Goal: Transaction & Acquisition: Subscribe to service/newsletter

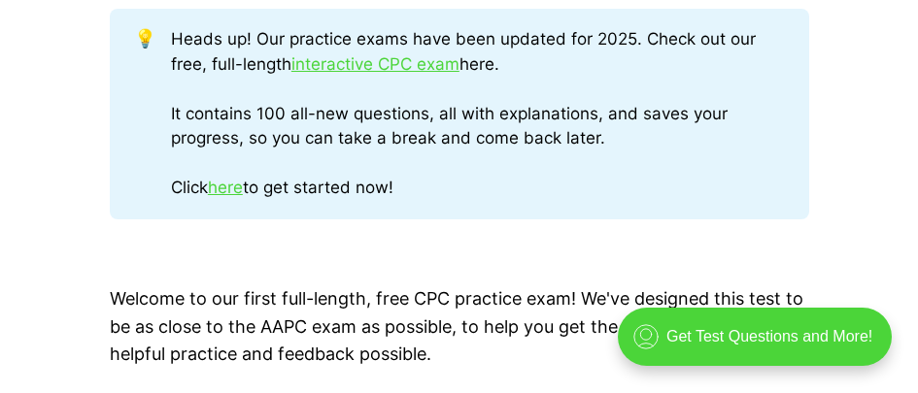
scroll to position [971, 0]
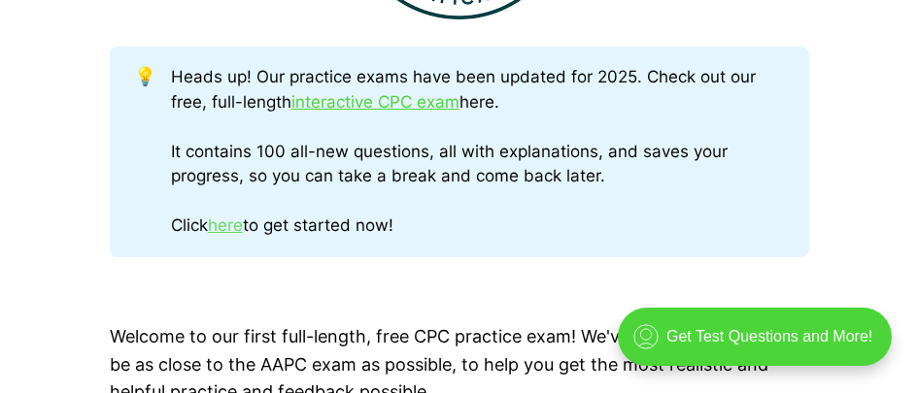
click at [240, 231] on link "here" at bounding box center [225, 225] width 35 height 19
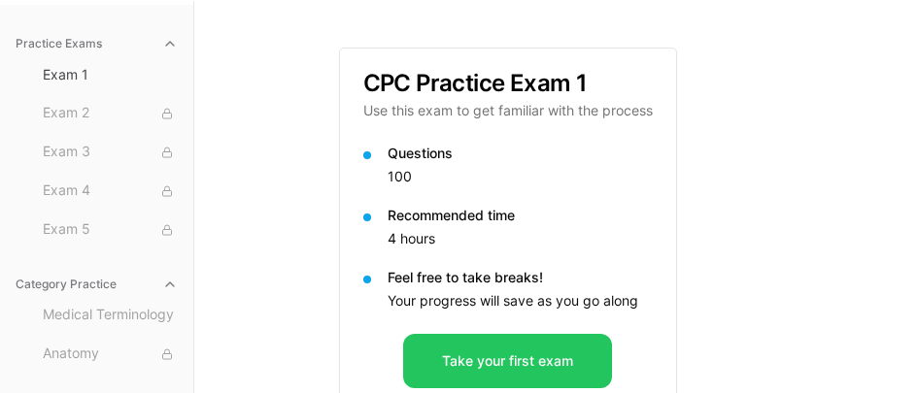
scroll to position [156, 0]
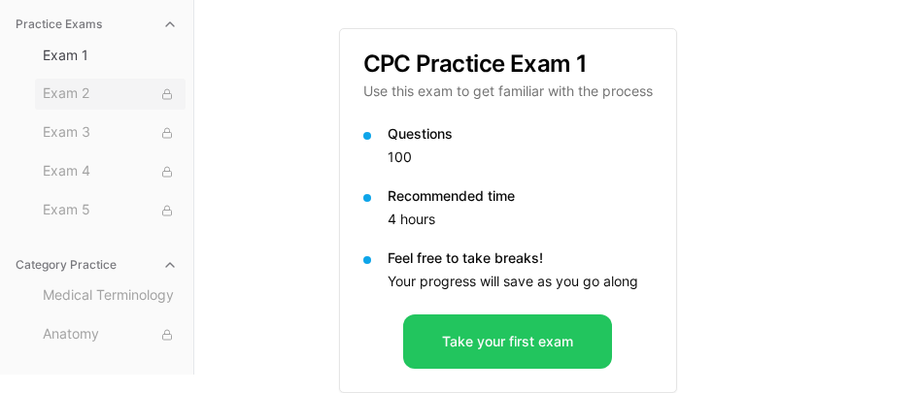
click at [82, 93] on span "Exam 2" at bounding box center [110, 94] width 135 height 21
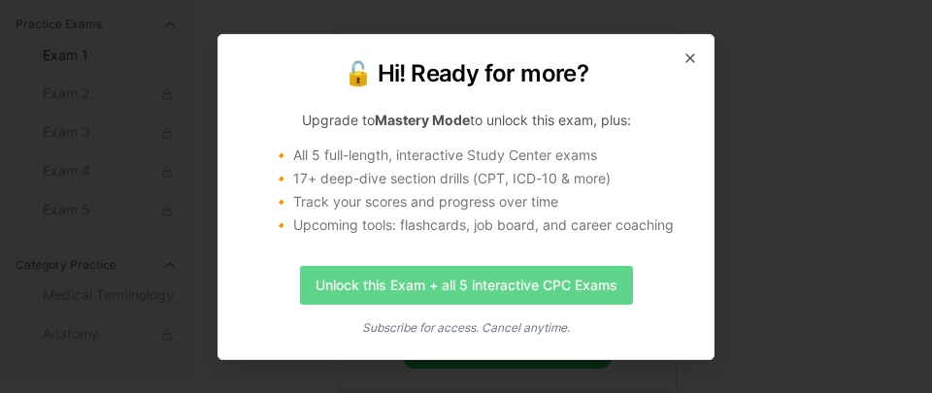
click at [453, 284] on link "Unlock this Exam + all 5 interactive CPC Exams" at bounding box center [466, 285] width 333 height 39
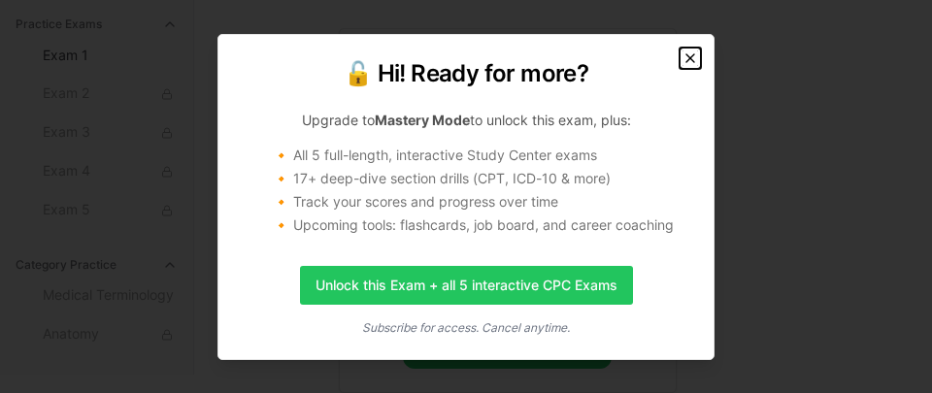
click at [693, 57] on icon "button" at bounding box center [691, 59] width 16 height 16
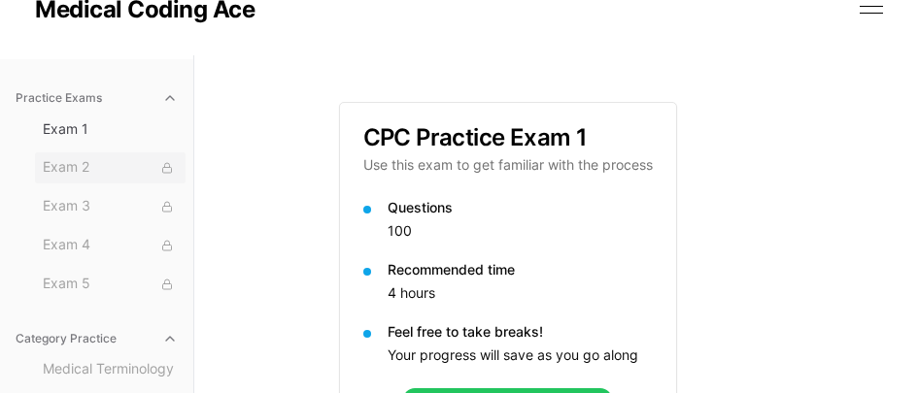
scroll to position [59, 0]
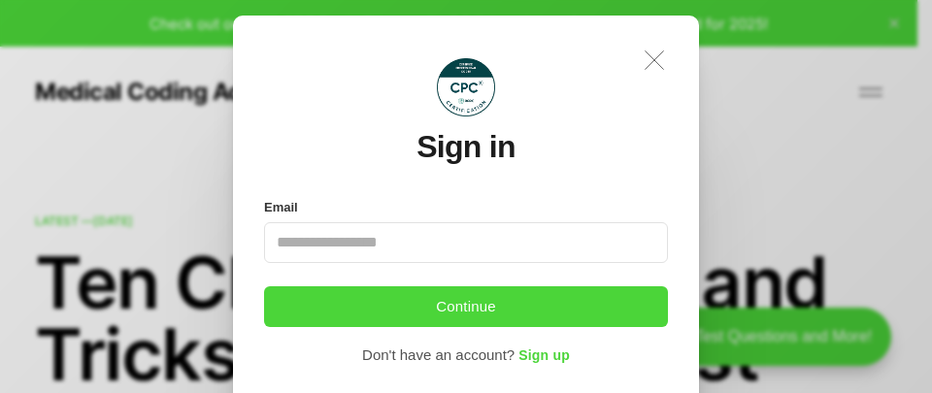
click at [663, 57] on icon ".a{fill:none;stroke:currentColor;stroke-linecap:round;stroke-linejoin:round;str…" at bounding box center [654, 60] width 43 height 43
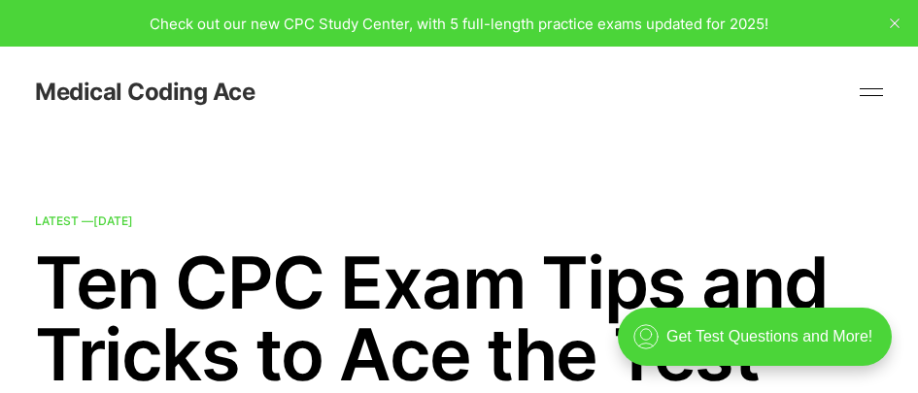
click at [93, 84] on link "Medical Coding Ace" at bounding box center [144, 92] width 219 height 23
click at [83, 98] on link "Medical Coding Ace" at bounding box center [144, 92] width 219 height 23
click at [373, 22] on span "Check out our new CPC Study Center, with 5 full-length practice exams updated f…" at bounding box center [459, 24] width 619 height 18
click at [891, 20] on icon "close" at bounding box center [895, 23] width 10 height 10
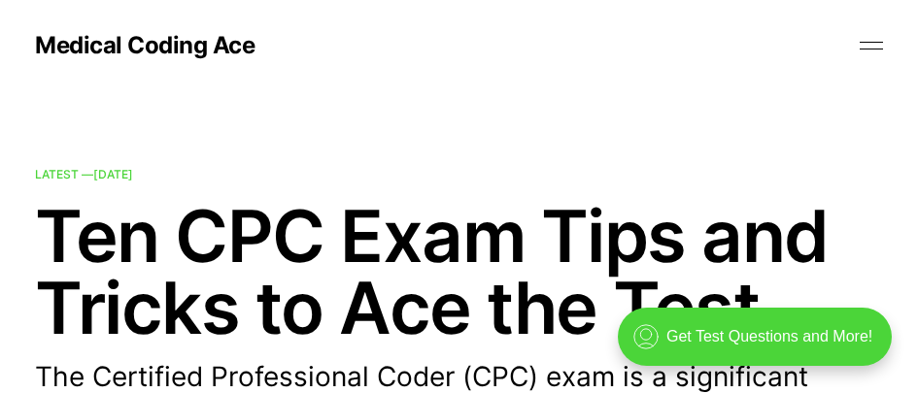
click at [868, 44] on button at bounding box center [871, 45] width 29 height 29
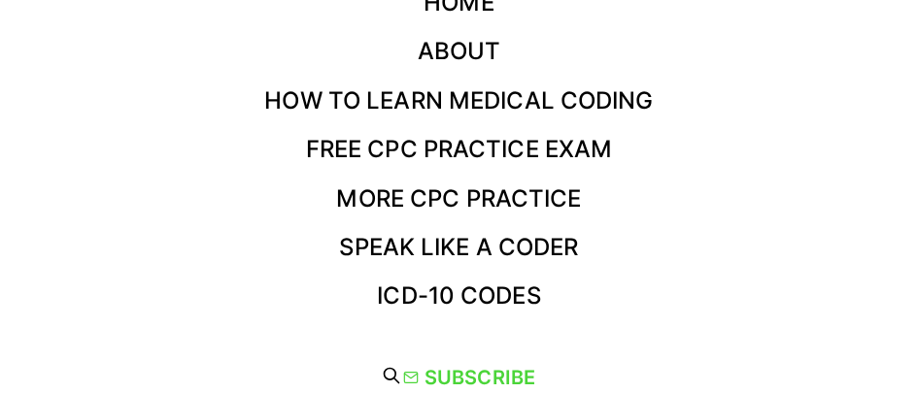
scroll to position [291, 0]
click at [451, 157] on link "Free CPC Practice Exam" at bounding box center [459, 149] width 307 height 28
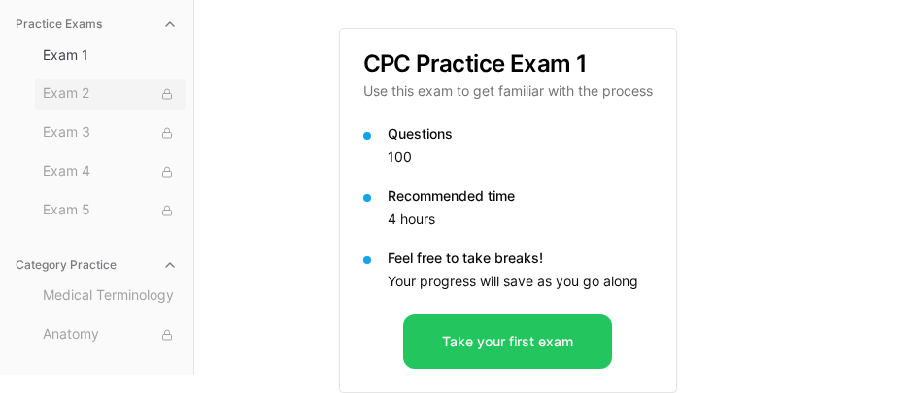
click at [51, 94] on span "Exam 2" at bounding box center [110, 94] width 135 height 21
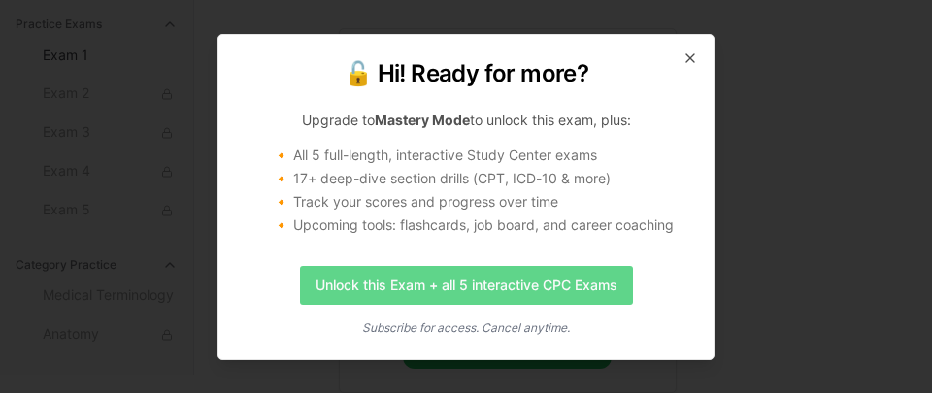
click at [365, 269] on link "Unlock this Exam + all 5 interactive CPC Exams" at bounding box center [466, 285] width 333 height 39
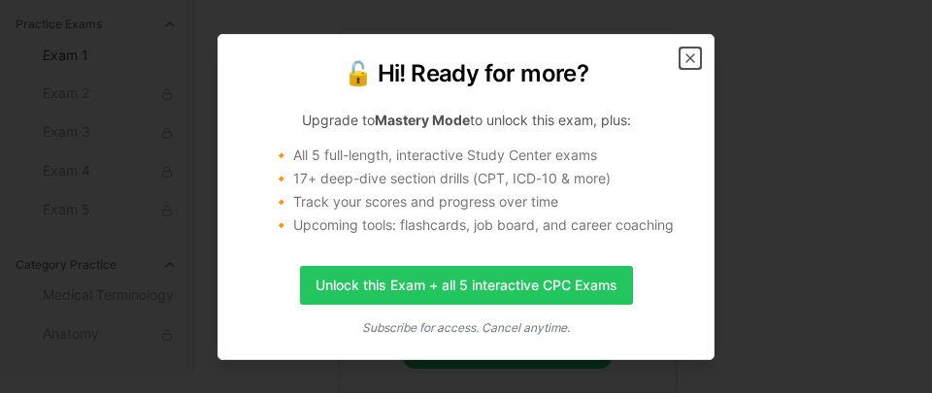
click at [694, 65] on icon "button" at bounding box center [691, 59] width 16 height 16
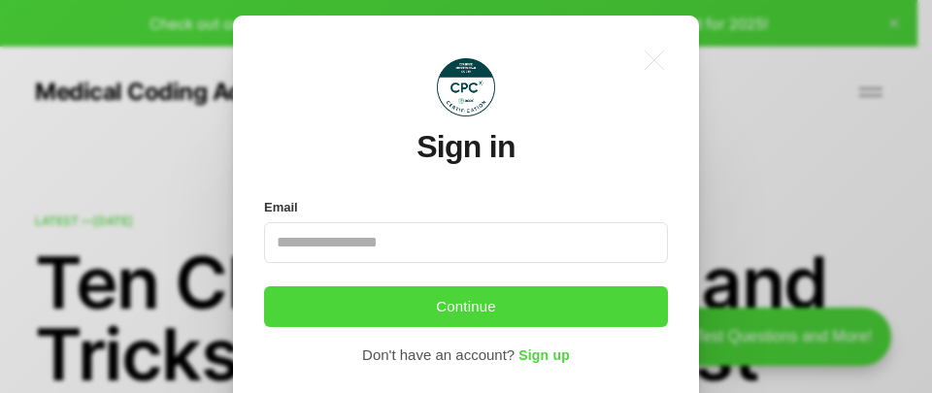
click at [357, 253] on input "Email" at bounding box center [466, 242] width 404 height 41
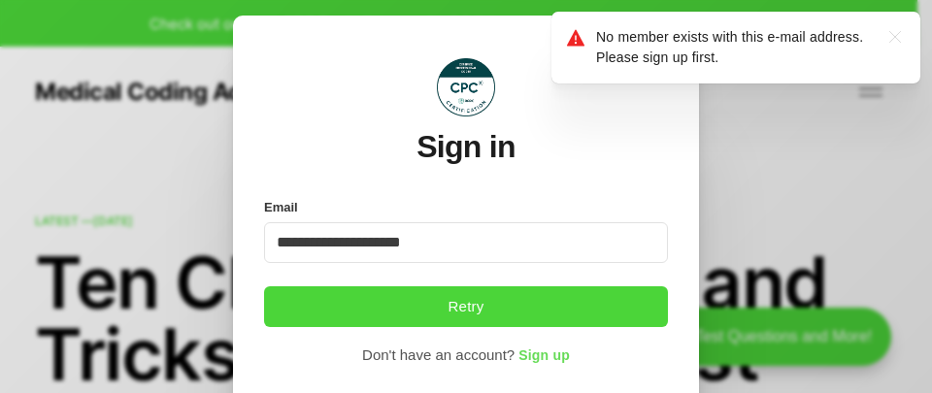
type input "**********"
click at [546, 360] on span "Sign up" at bounding box center [544, 357] width 51 height 16
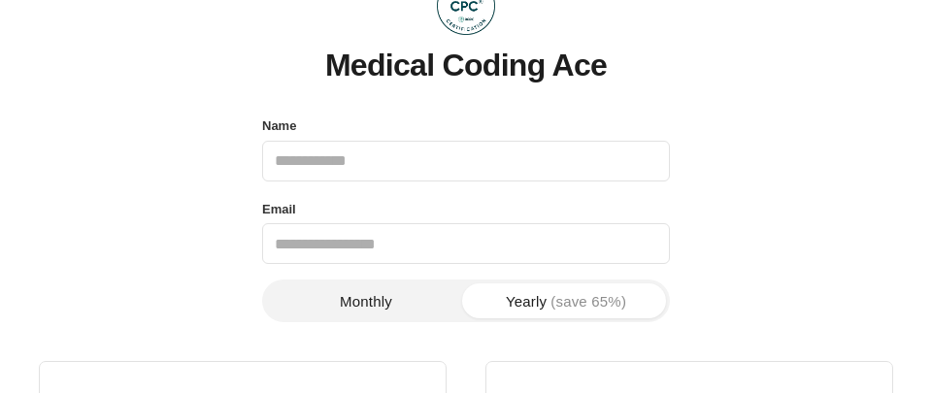
scroll to position [97, 0]
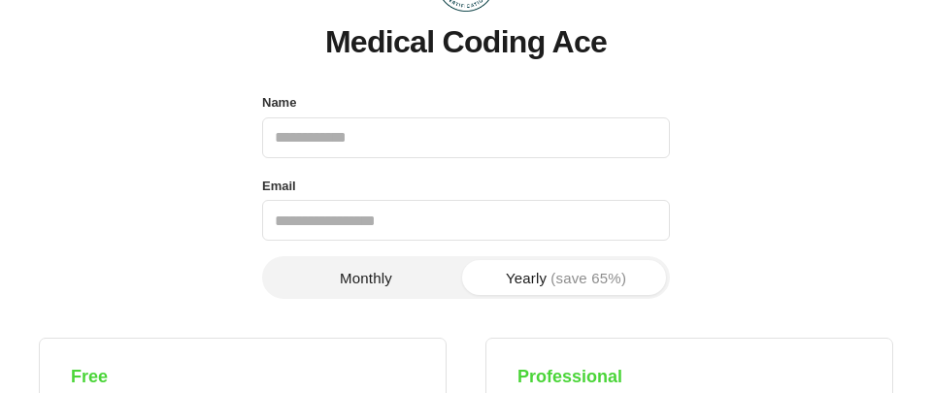
click at [546, 277] on button "Yearly (save 65%)" at bounding box center [566, 277] width 200 height 35
click at [391, 272] on button "Monthly" at bounding box center [366, 277] width 200 height 35
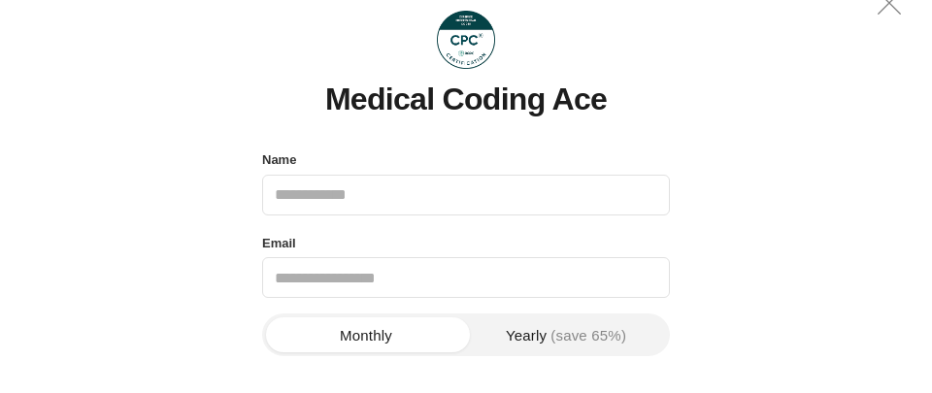
scroll to position [0, 0]
